Goal: Check status: Check status

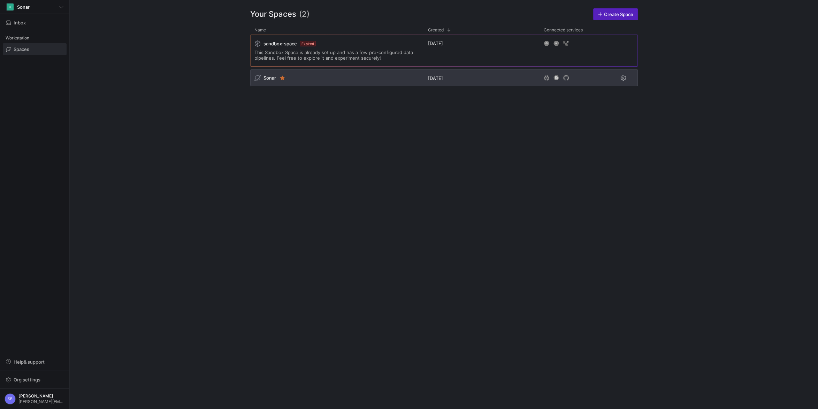
click at [269, 79] on span "Sonar" at bounding box center [270, 78] width 13 height 6
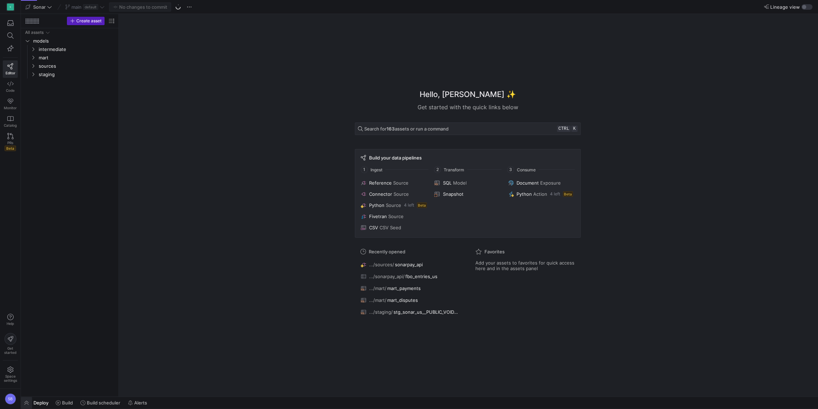
click at [30, 401] on span "button" at bounding box center [26, 403] width 11 height 12
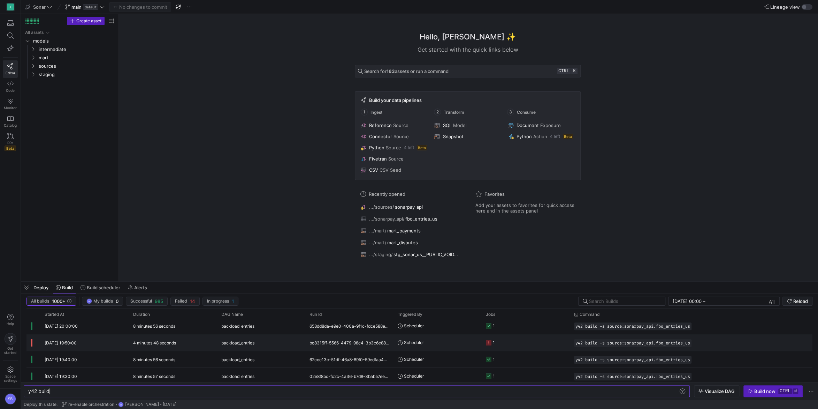
click at [172, 343] on y42-duration "4 minutes 48 seconds" at bounding box center [154, 342] width 43 height 5
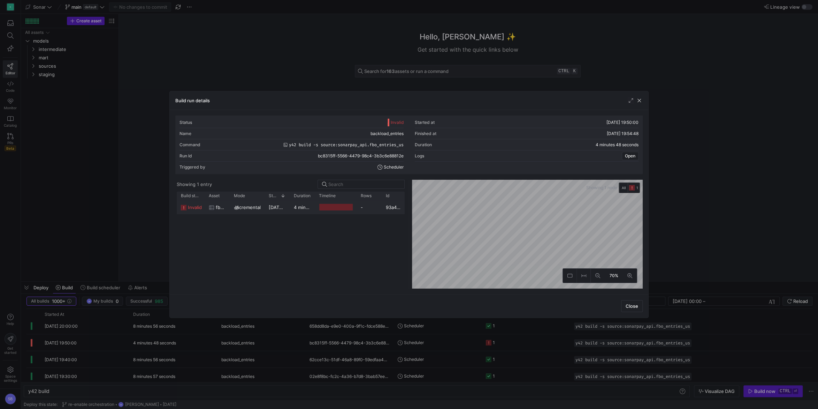
click at [313, 210] on y42-duration "4 minutes 46 seconds" at bounding box center [318, 207] width 48 height 6
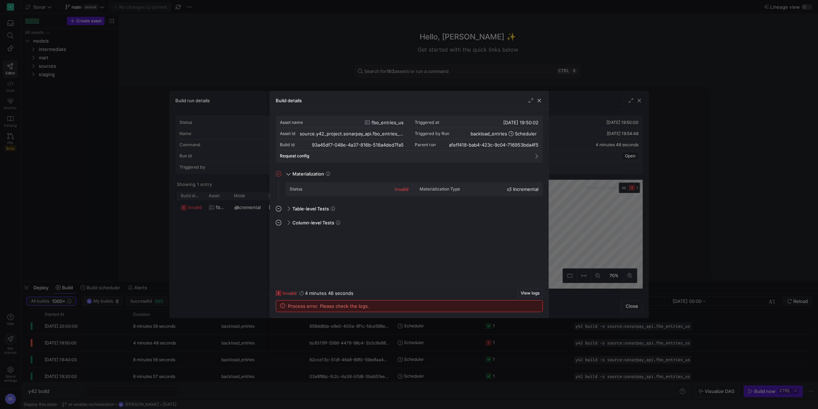
click at [528, 306] on div "Process error. Please check the logs." at bounding box center [409, 305] width 266 height 11
click at [531, 294] on span "View logs" at bounding box center [530, 292] width 19 height 5
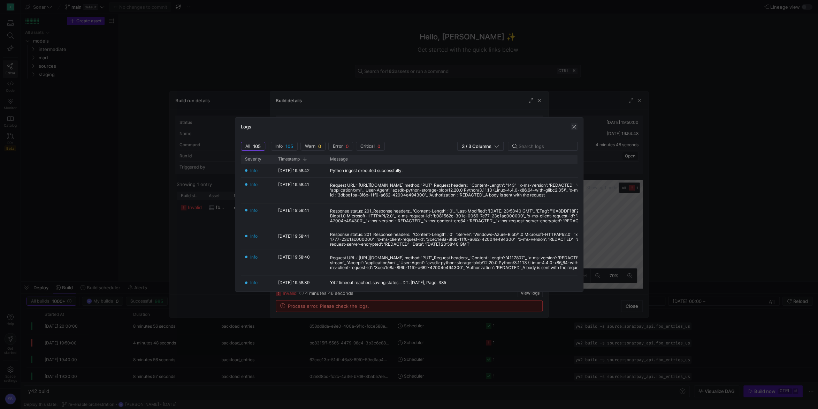
click at [575, 128] on span "button" at bounding box center [574, 126] width 7 height 7
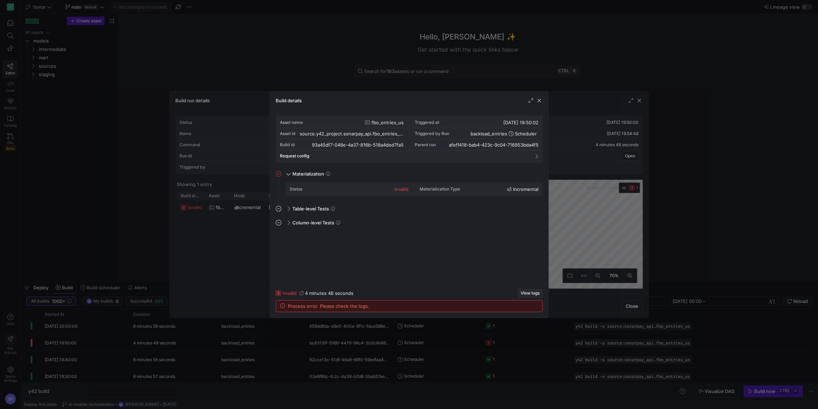
click at [529, 292] on span "View logs" at bounding box center [530, 292] width 19 height 5
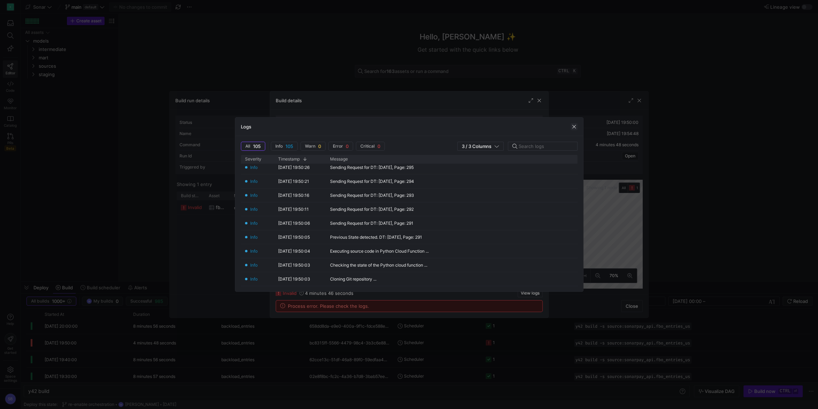
click at [574, 126] on span "button" at bounding box center [574, 126] width 7 height 7
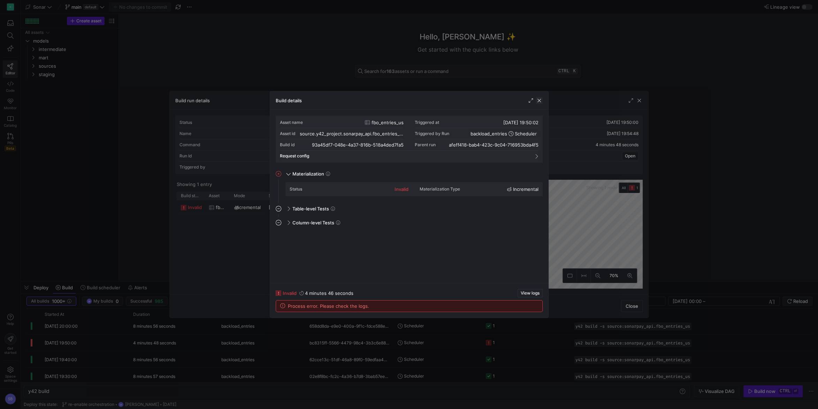
click at [541, 100] on span "button" at bounding box center [539, 100] width 7 height 7
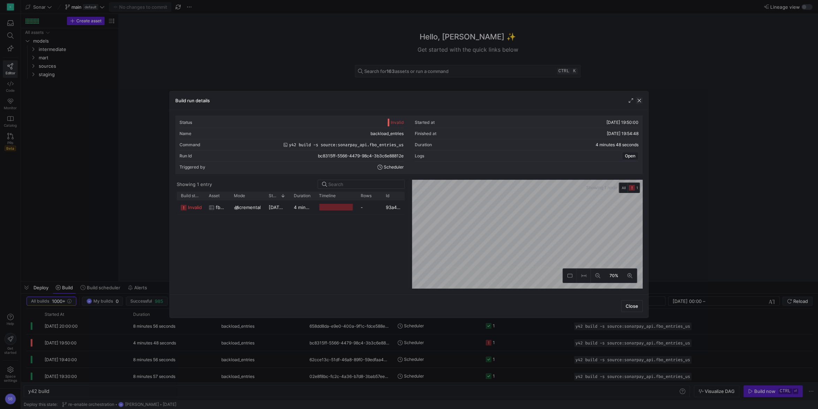
click at [640, 100] on span "button" at bounding box center [639, 100] width 7 height 7
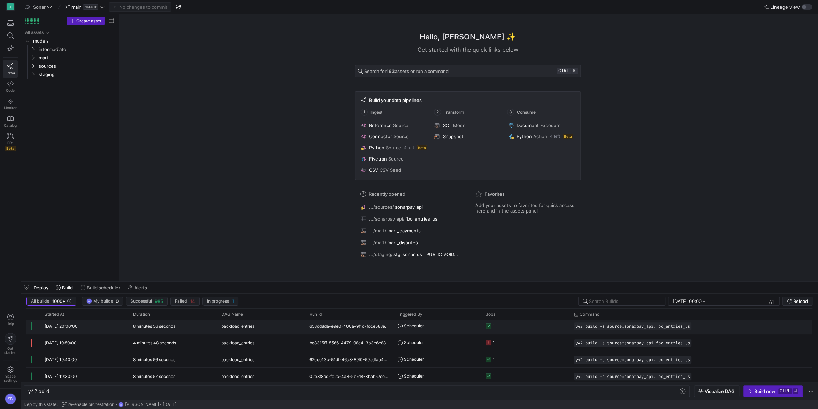
click at [216, 325] on div "8 minutes 56 seconds" at bounding box center [173, 325] width 88 height 16
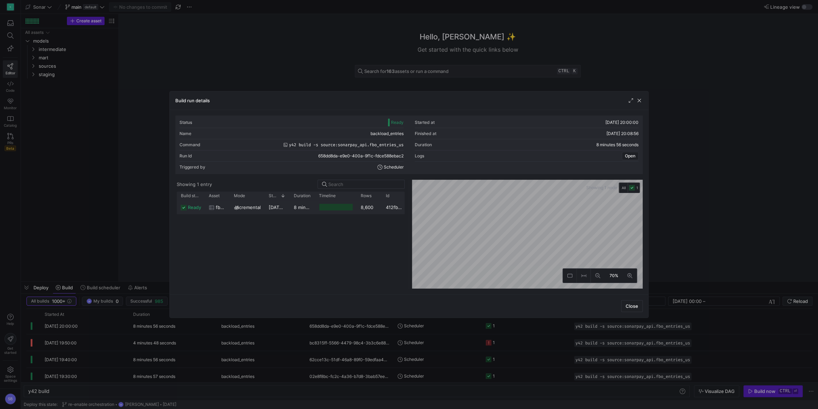
click at [330, 210] on div at bounding box center [335, 207] width 33 height 7
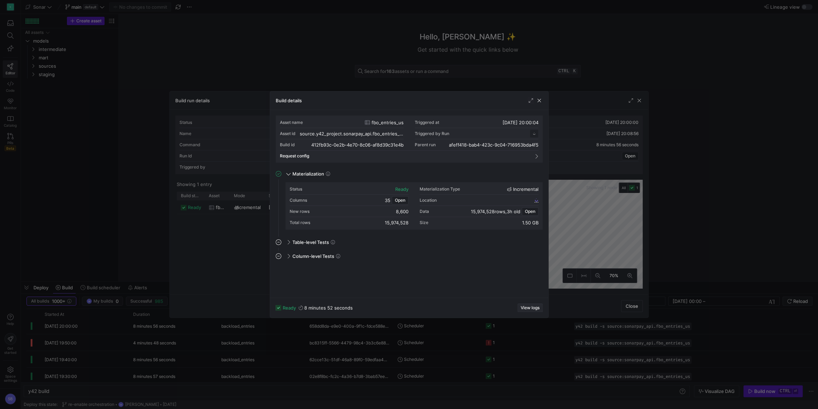
click at [533, 309] on span "View logs" at bounding box center [530, 307] width 19 height 5
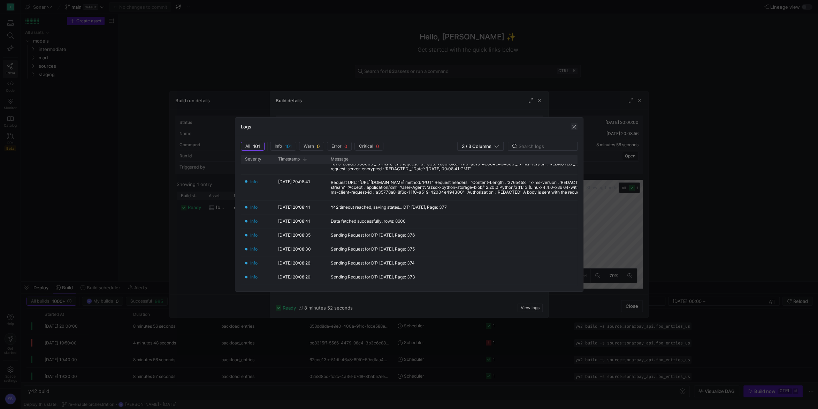
click at [574, 124] on span "button" at bounding box center [574, 126] width 7 height 7
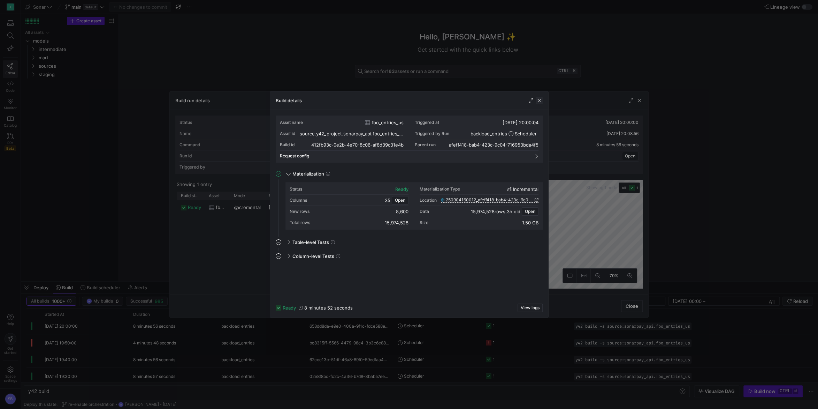
click at [541, 98] on span "button" at bounding box center [539, 100] width 7 height 7
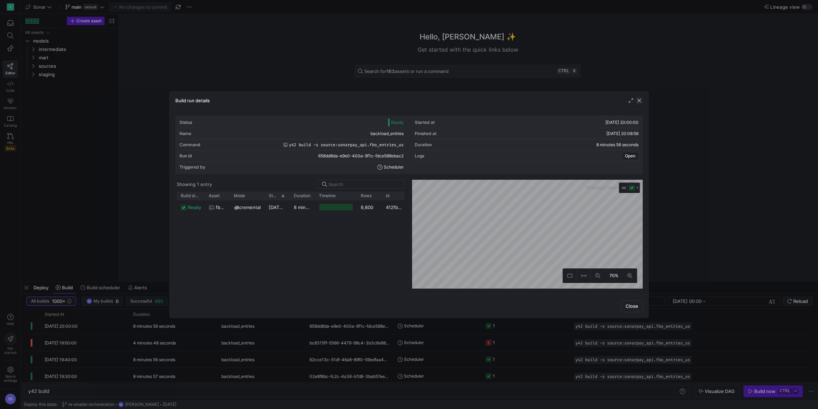
click at [640, 100] on span "button" at bounding box center [639, 100] width 7 height 7
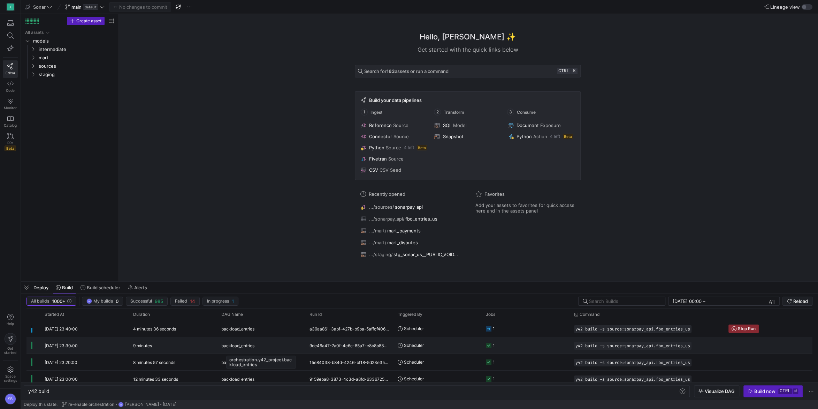
click at [277, 342] on div "backload_entries" at bounding box center [261, 345] width 80 height 16
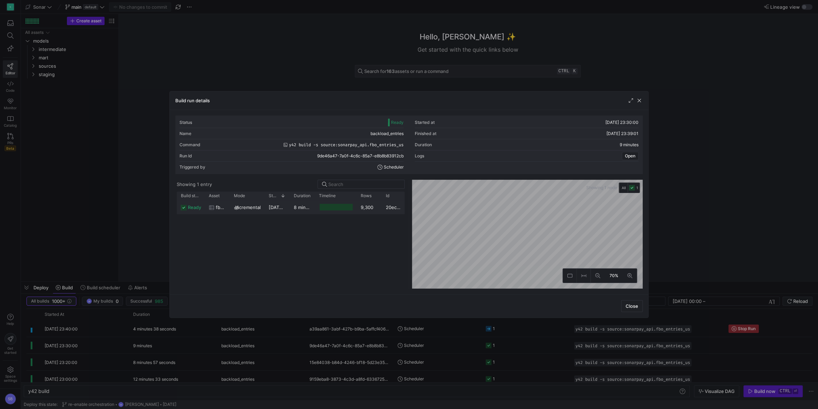
click at [305, 206] on y42-duration "8 minutes 50 seconds" at bounding box center [318, 207] width 48 height 6
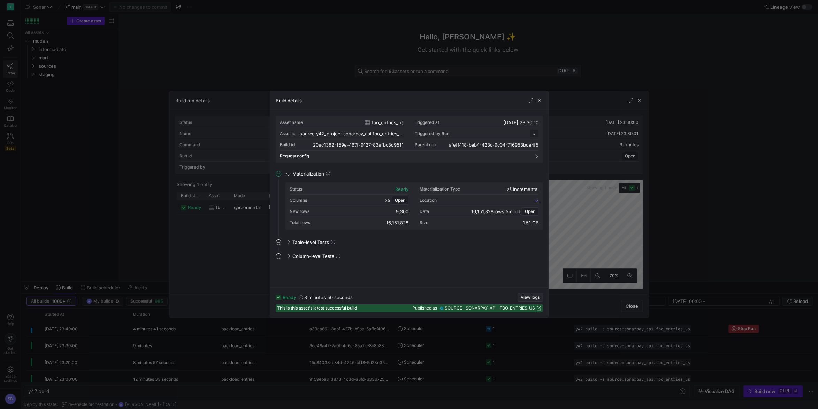
click at [536, 300] on span "View logs" at bounding box center [530, 297] width 19 height 5
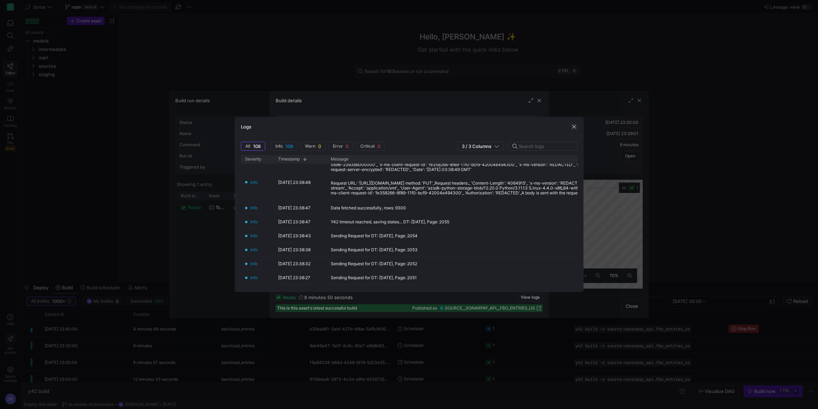
click at [577, 127] on span "button" at bounding box center [574, 126] width 7 height 7
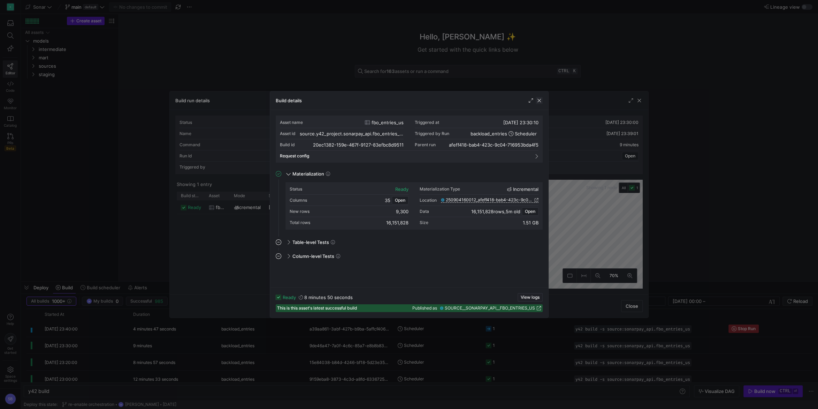
click at [540, 100] on span "button" at bounding box center [539, 100] width 7 height 7
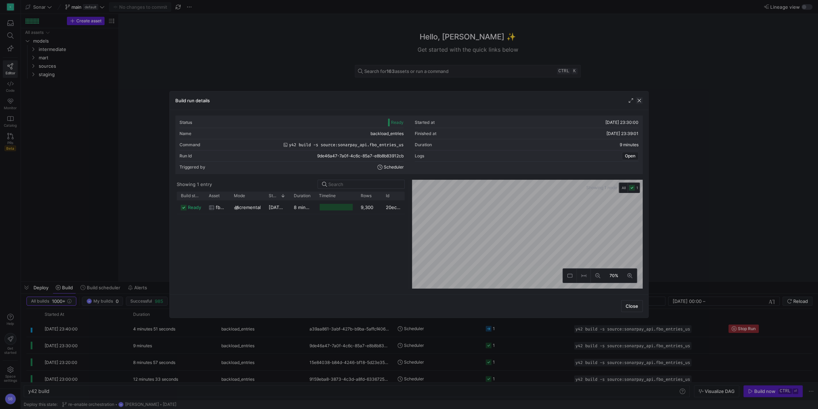
click at [640, 101] on span "button" at bounding box center [639, 100] width 7 height 7
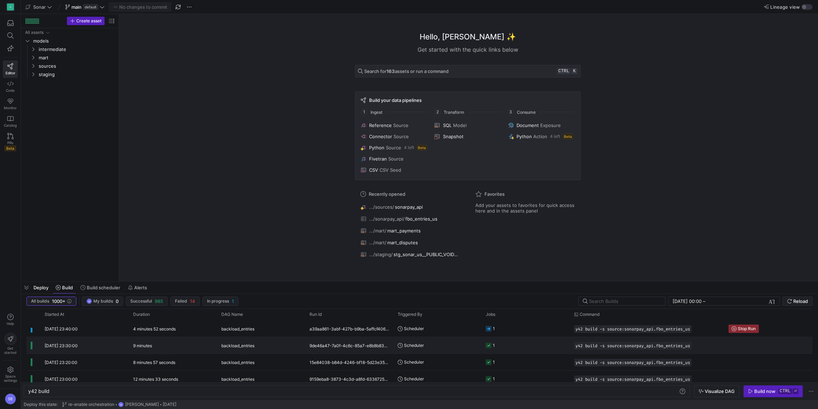
click at [130, 343] on div "9 minutes" at bounding box center [173, 345] width 88 height 16
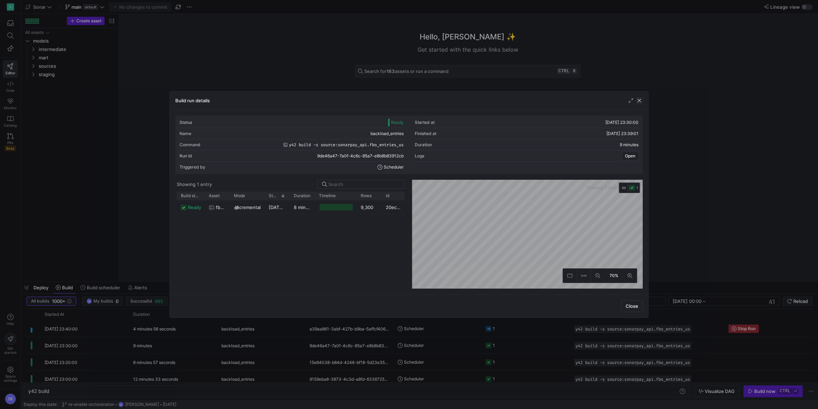
click at [642, 99] on div "Build run details" at bounding box center [409, 100] width 479 height 18
click at [640, 101] on span "button" at bounding box center [639, 100] width 7 height 7
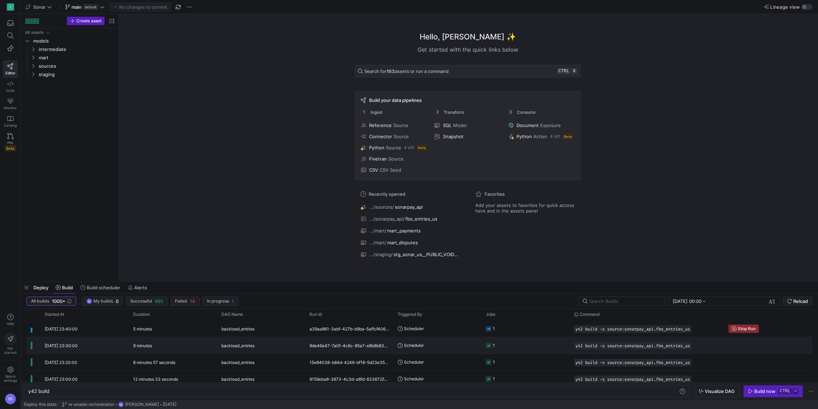
click at [170, 343] on div "9 minutes" at bounding box center [173, 345] width 88 height 16
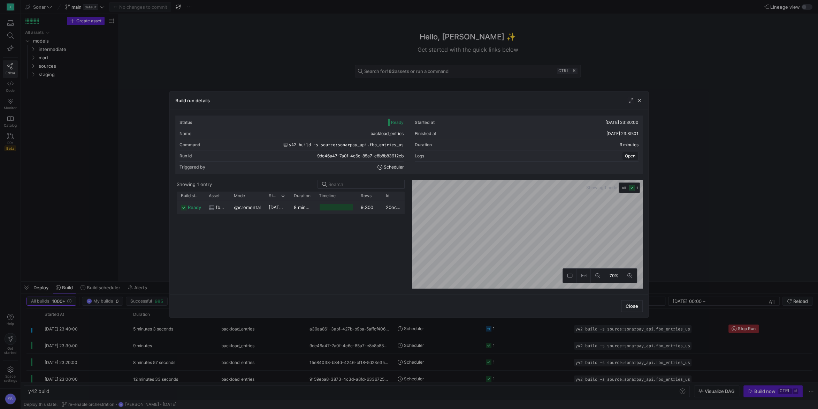
click at [289, 209] on span "[DATE] 23:30:10" at bounding box center [286, 207] width 35 height 6
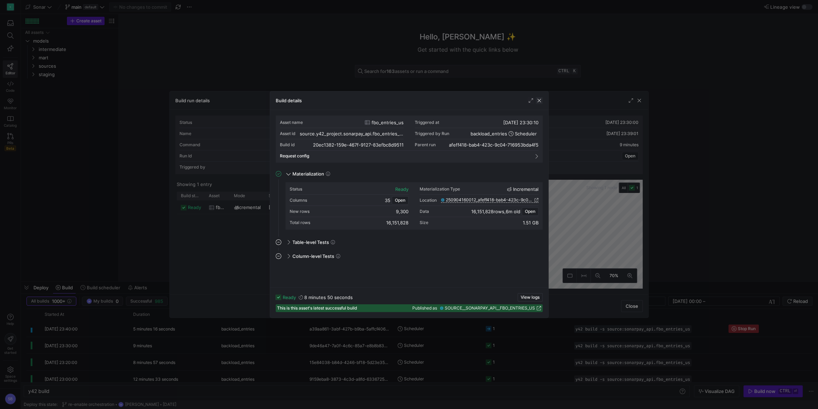
click at [540, 100] on span "button" at bounding box center [539, 100] width 7 height 7
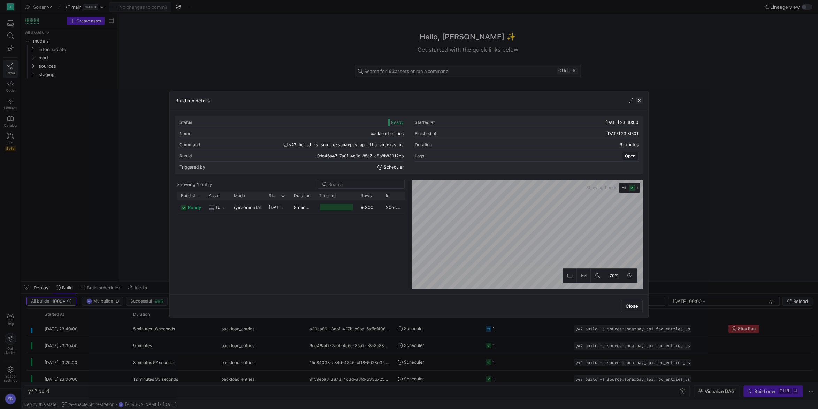
click at [642, 101] on span "button" at bounding box center [639, 100] width 7 height 7
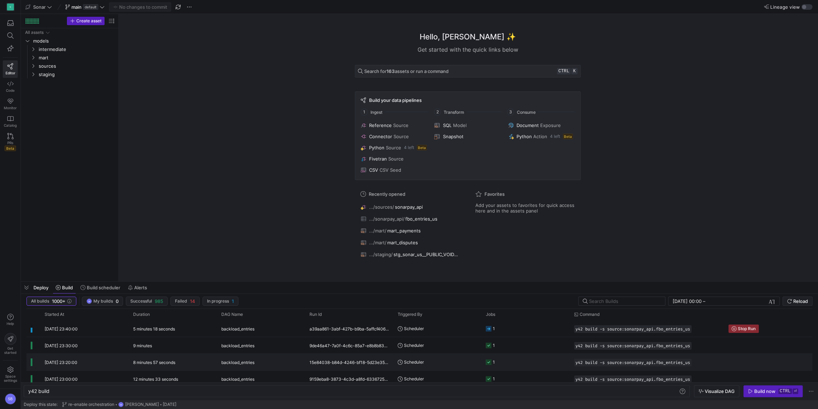
click at [177, 363] on div "8 minutes 57 seconds" at bounding box center [173, 362] width 88 height 16
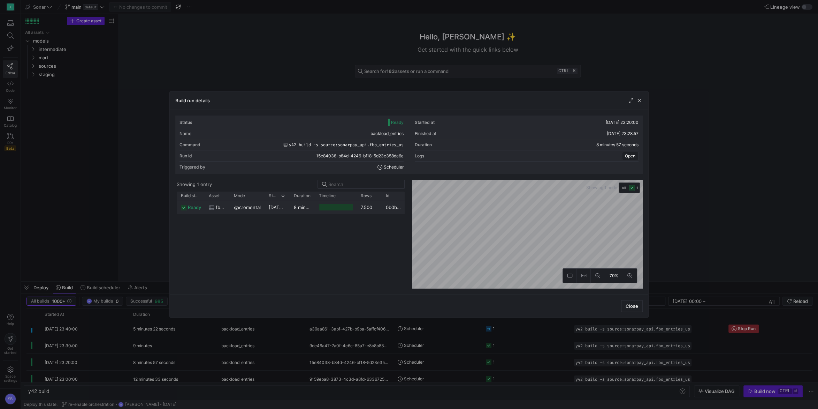
click at [304, 211] on div "8 minutes 54 seconds" at bounding box center [302, 207] width 25 height 14
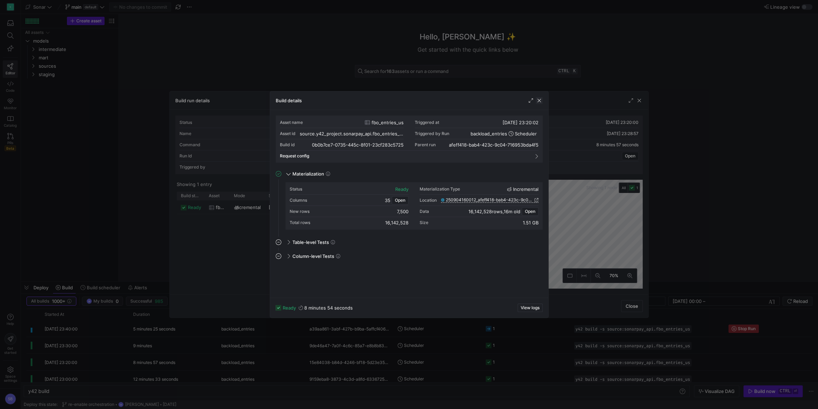
click at [543, 100] on span "button" at bounding box center [539, 100] width 7 height 7
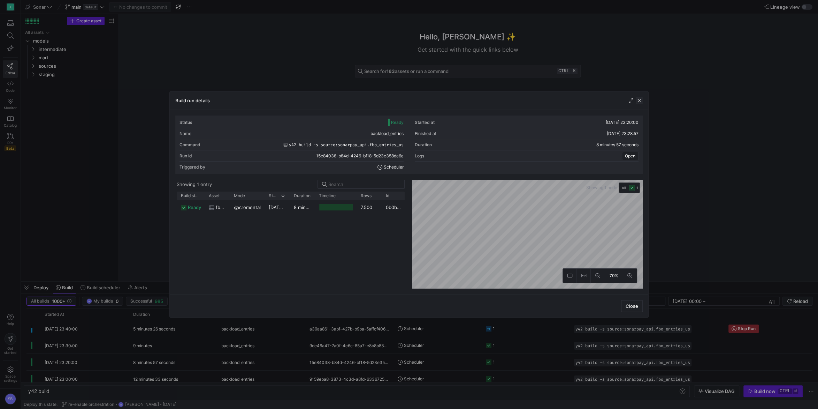
click at [642, 99] on span "button" at bounding box center [639, 100] width 7 height 7
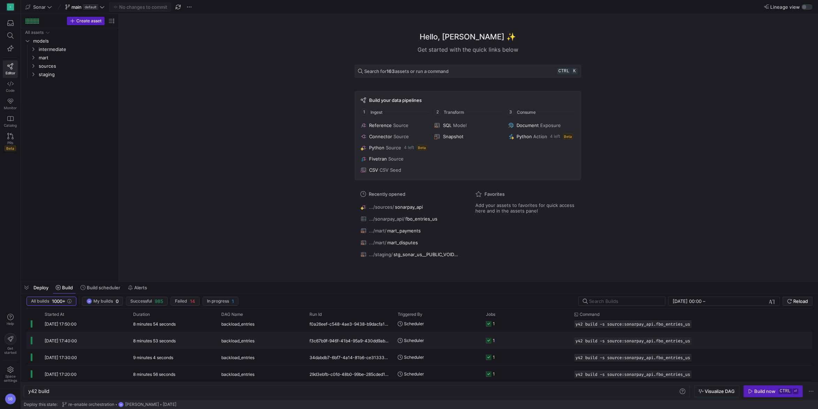
scroll to position [16370, 0]
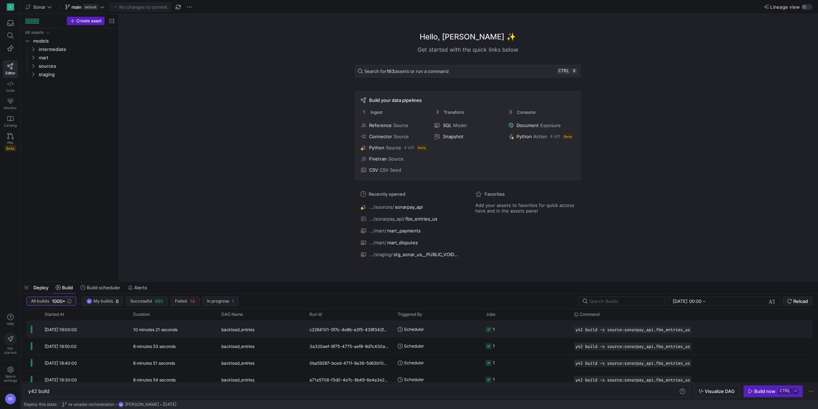
click at [181, 328] on div "10 minutes 21 seconds" at bounding box center [173, 329] width 88 height 16
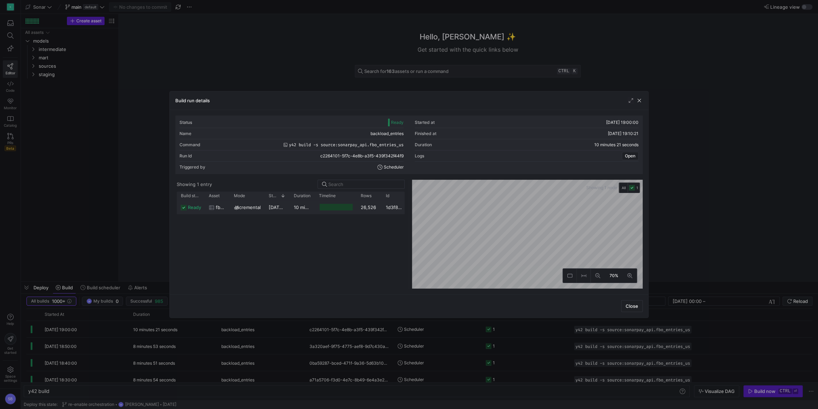
click at [292, 205] on div "10 minutes 13 seconds" at bounding box center [302, 207] width 25 height 14
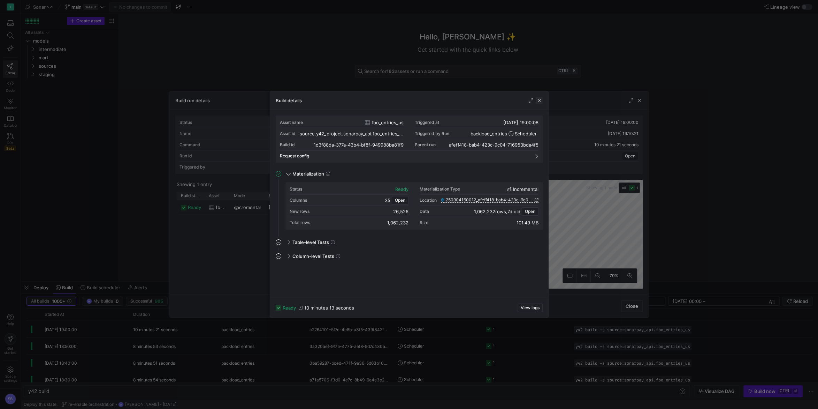
click at [542, 102] on span "button" at bounding box center [539, 100] width 7 height 7
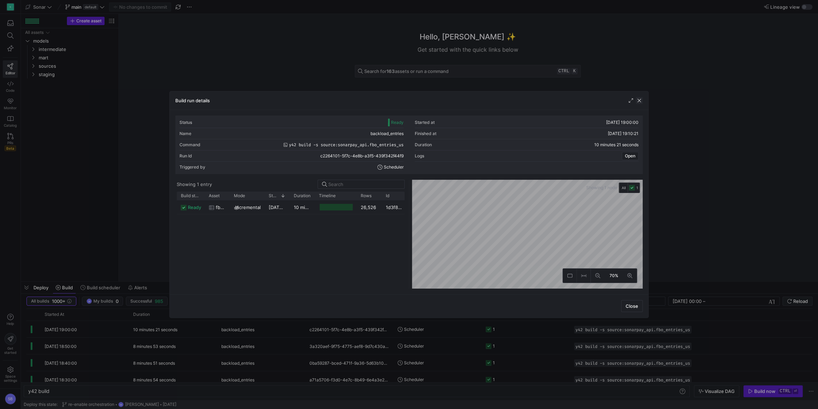
click at [643, 99] on span "button" at bounding box center [639, 100] width 7 height 7
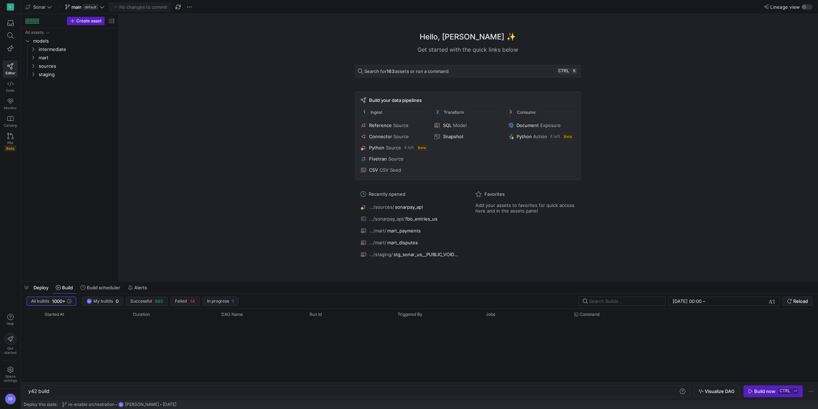
scroll to position [0, 0]
